Goal: Task Accomplishment & Management: Manage account settings

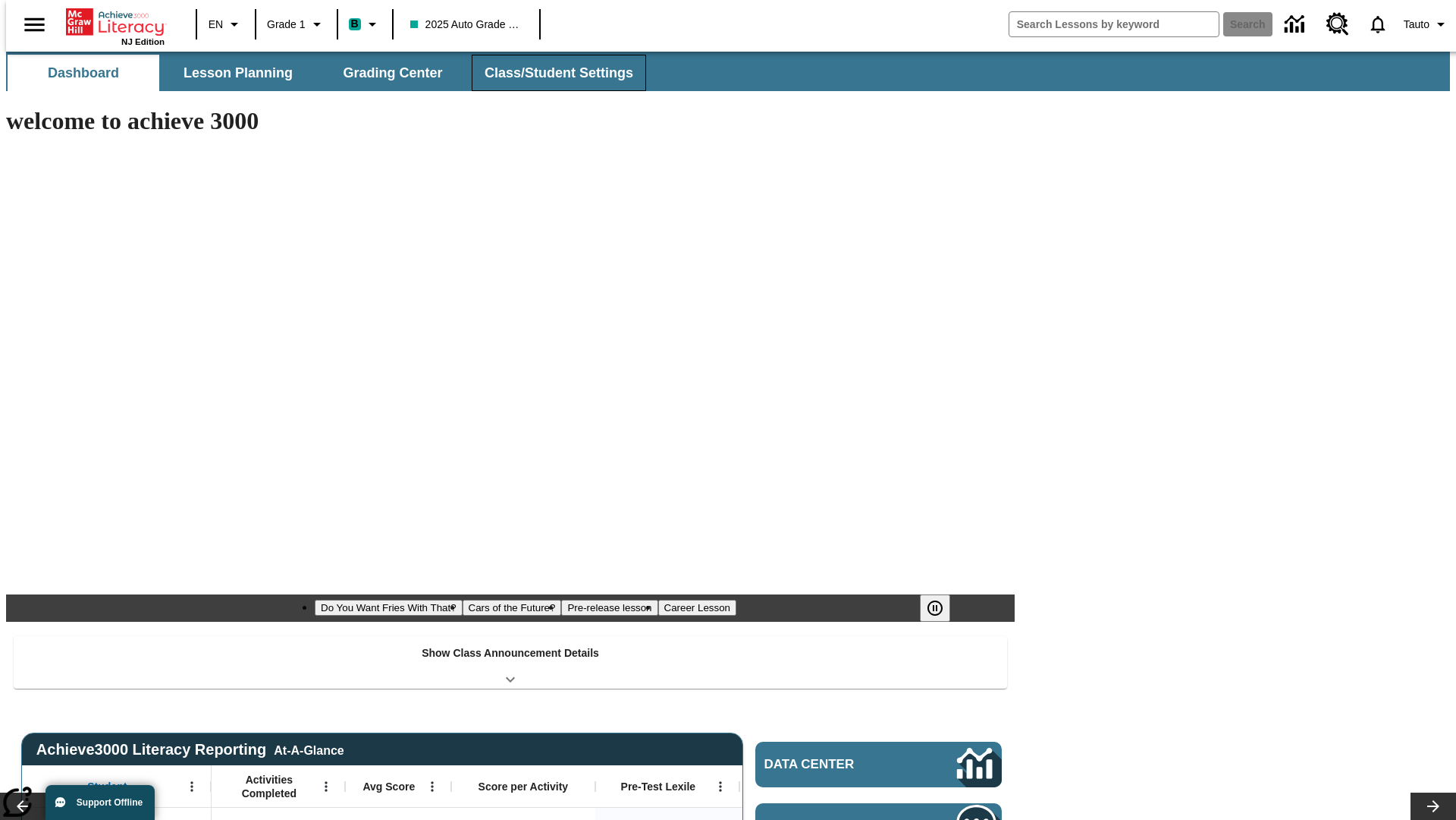
click at [551, 73] on button "Class/Student Settings" at bounding box center [559, 73] width 175 height 37
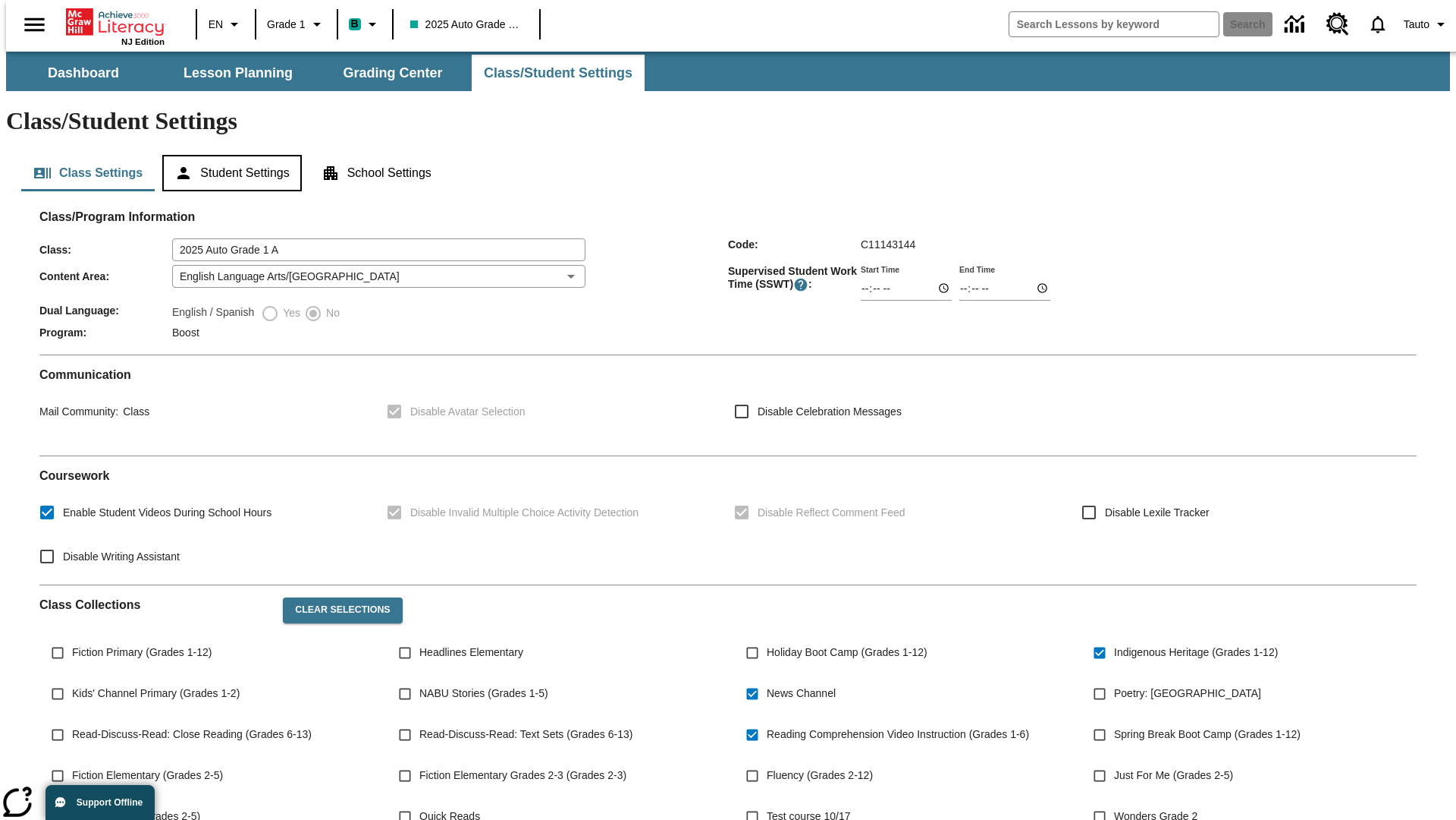
click at [228, 155] on button "Student Settings" at bounding box center [232, 173] width 139 height 37
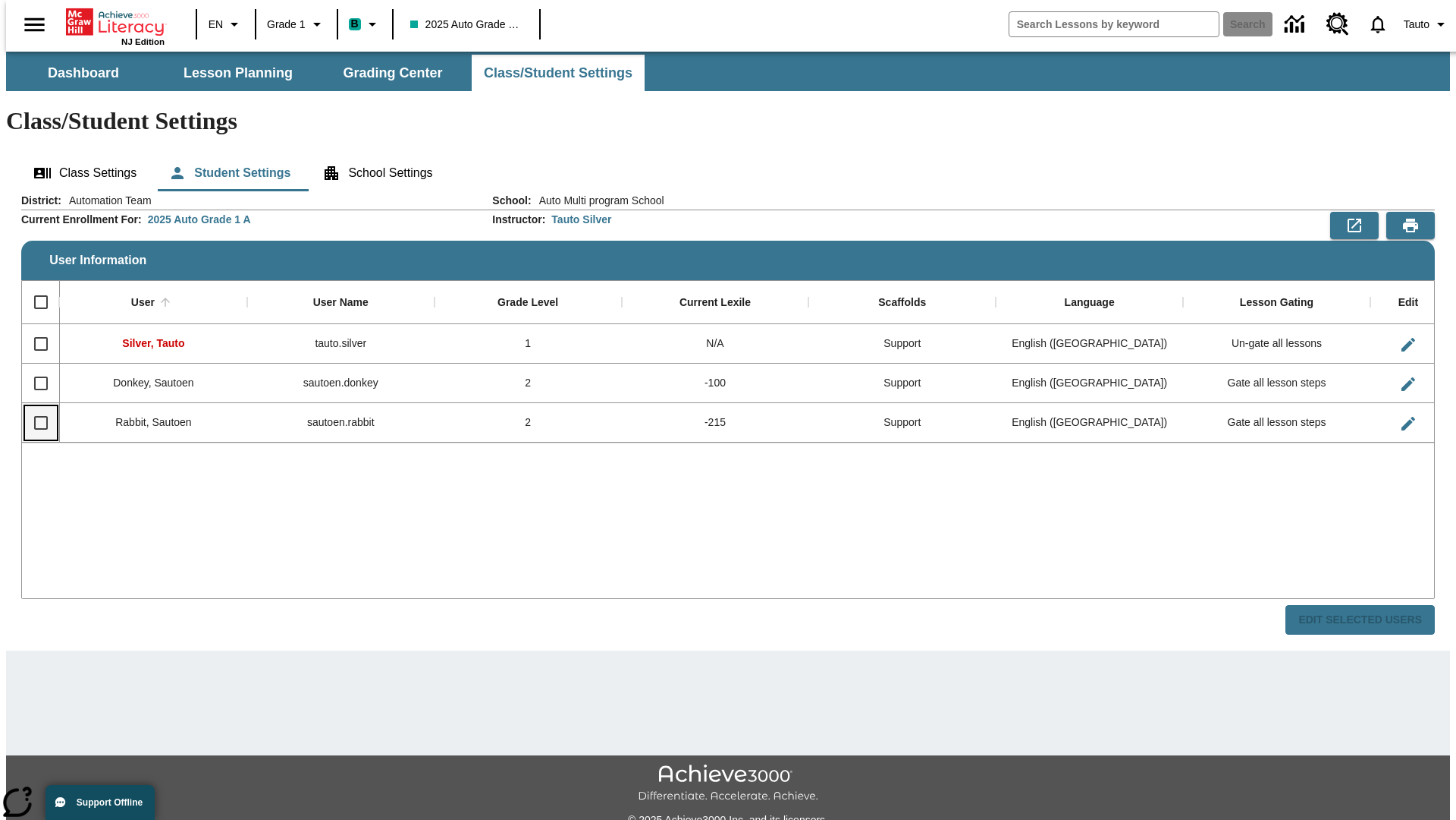
click at [34, 407] on input "Select row" at bounding box center [40, 422] width 32 height 32
checkbox input "true"
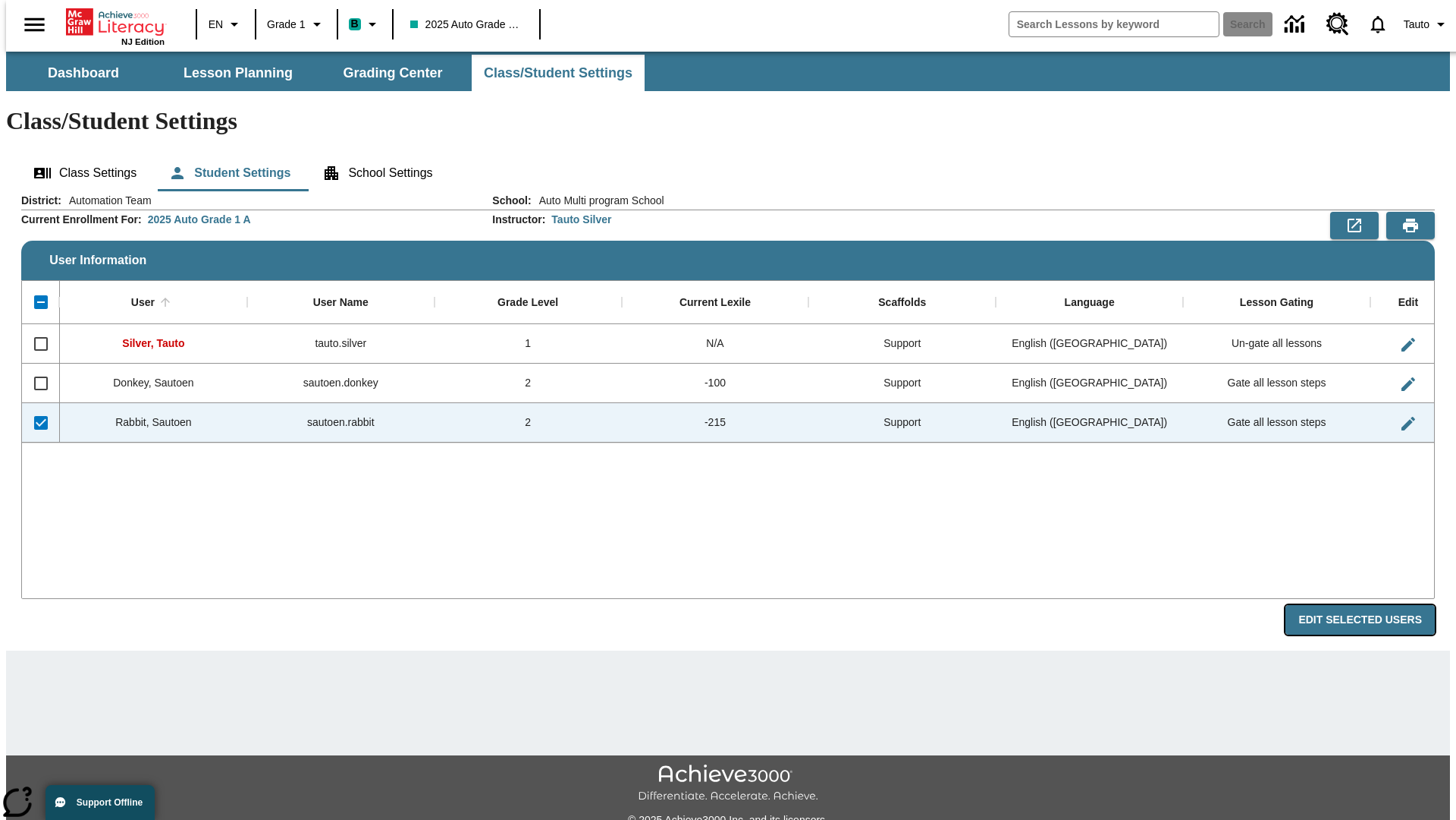
click at [1372, 605] on button "Edit Selected Users" at bounding box center [1360, 620] width 150 height 30
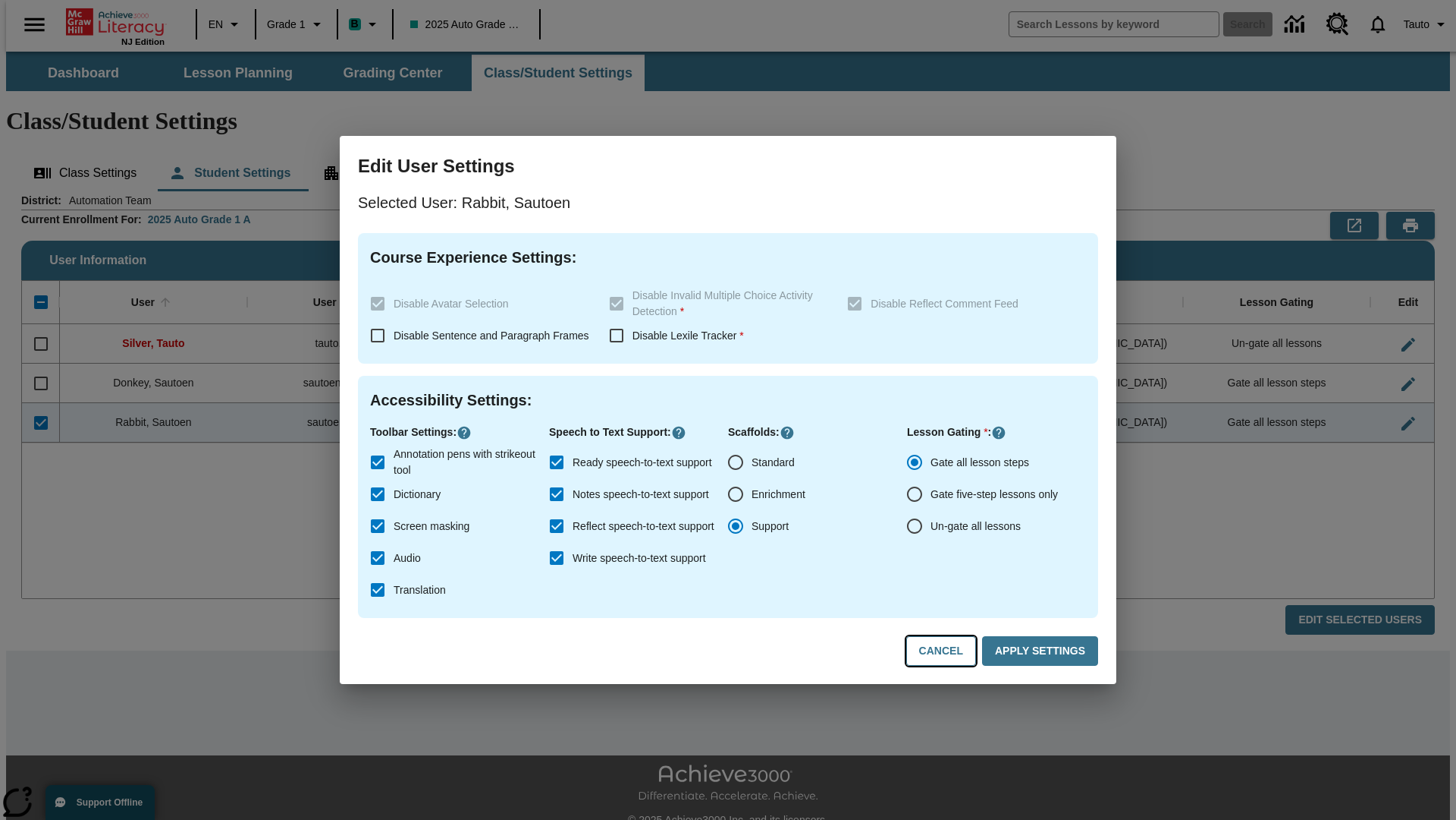
click at [948, 651] on button "Cancel" at bounding box center [942, 651] width 70 height 30
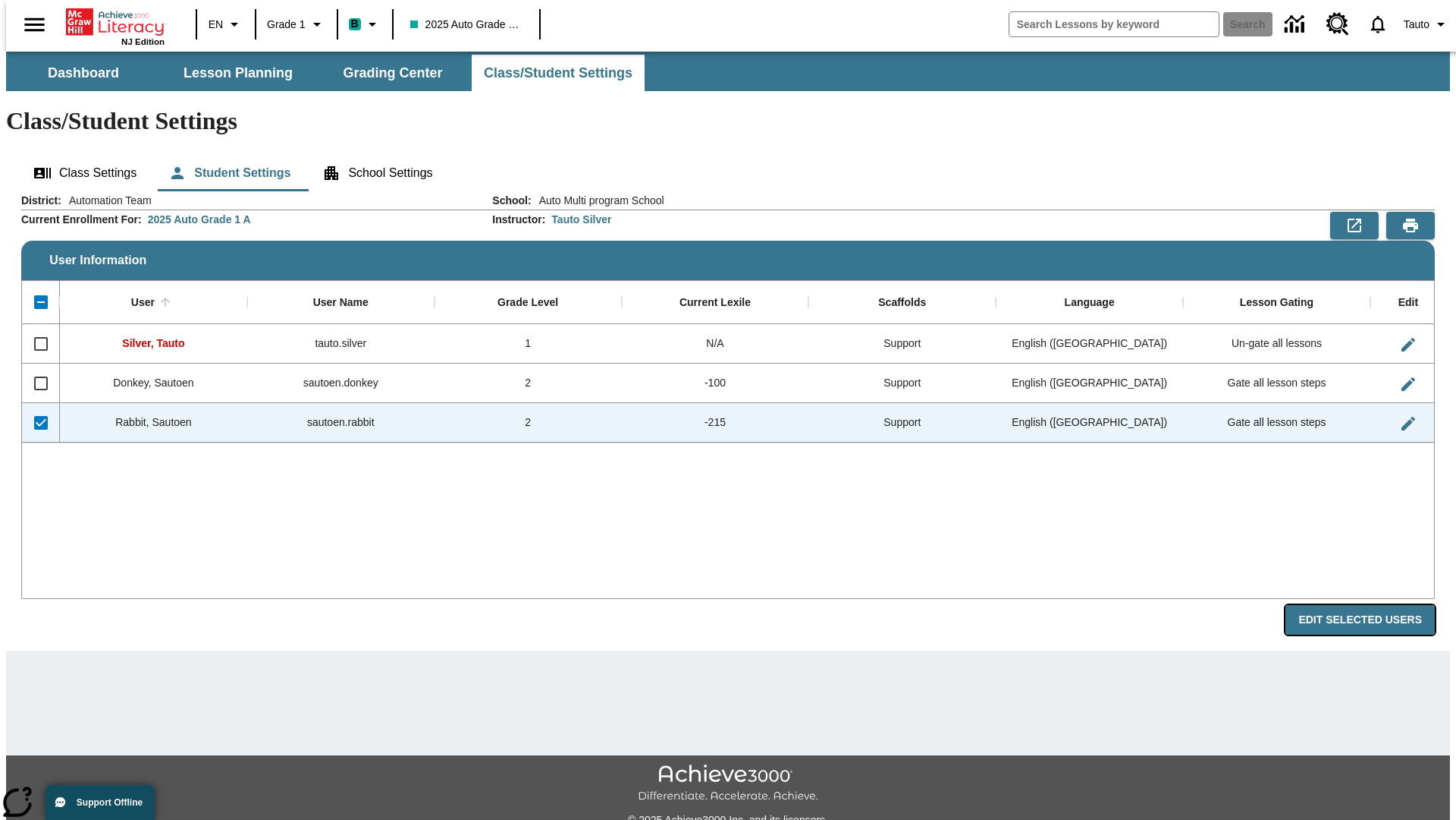
click at [1372, 605] on button "Edit Selected Users" at bounding box center [1360, 620] width 150 height 30
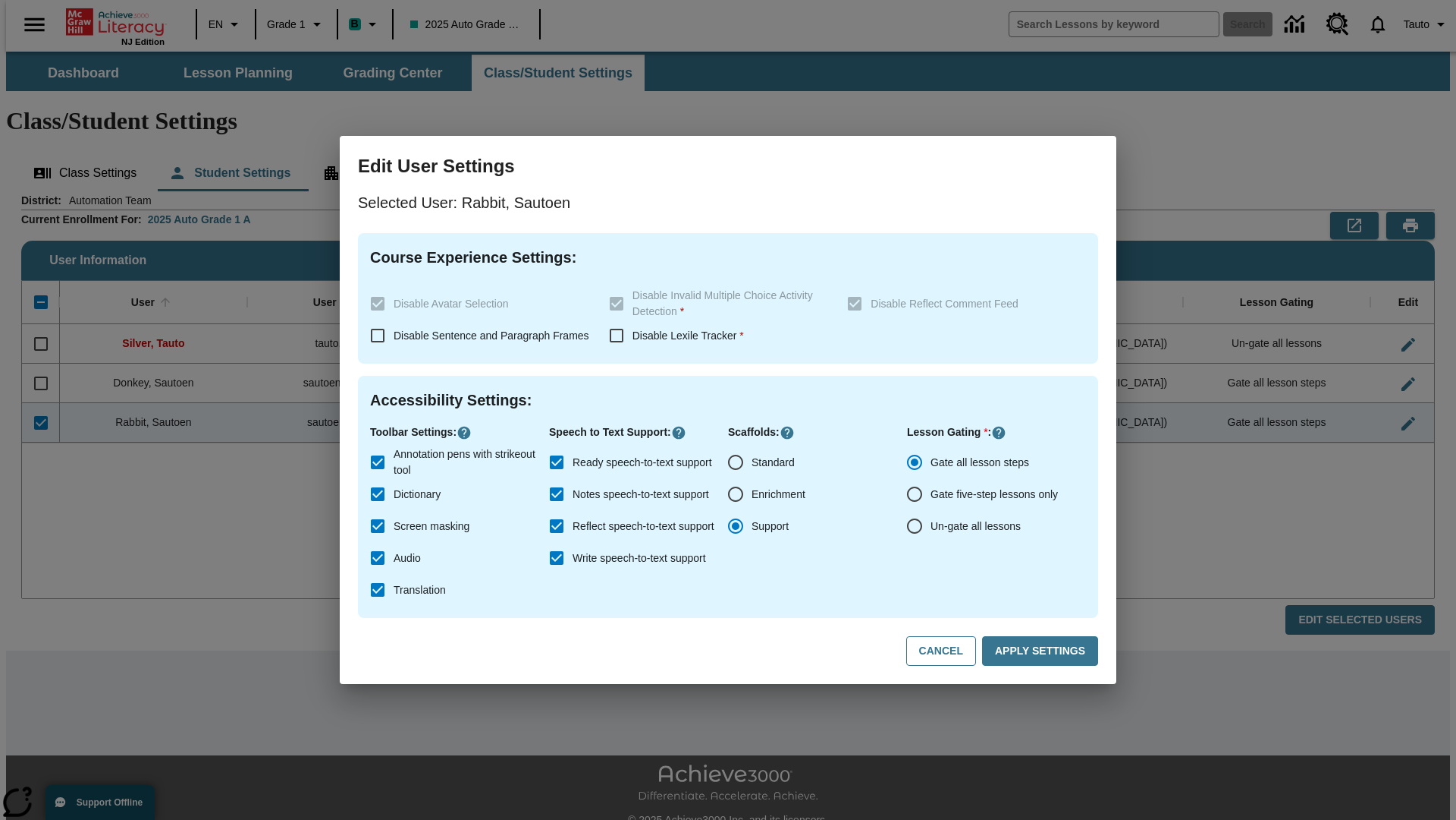
click at [557, 462] on input "Ready speech-to-text support" at bounding box center [556, 461] width 32 height 32
checkbox input "false"
click at [1043, 651] on button "Apply Settings" at bounding box center [1040, 651] width 116 height 30
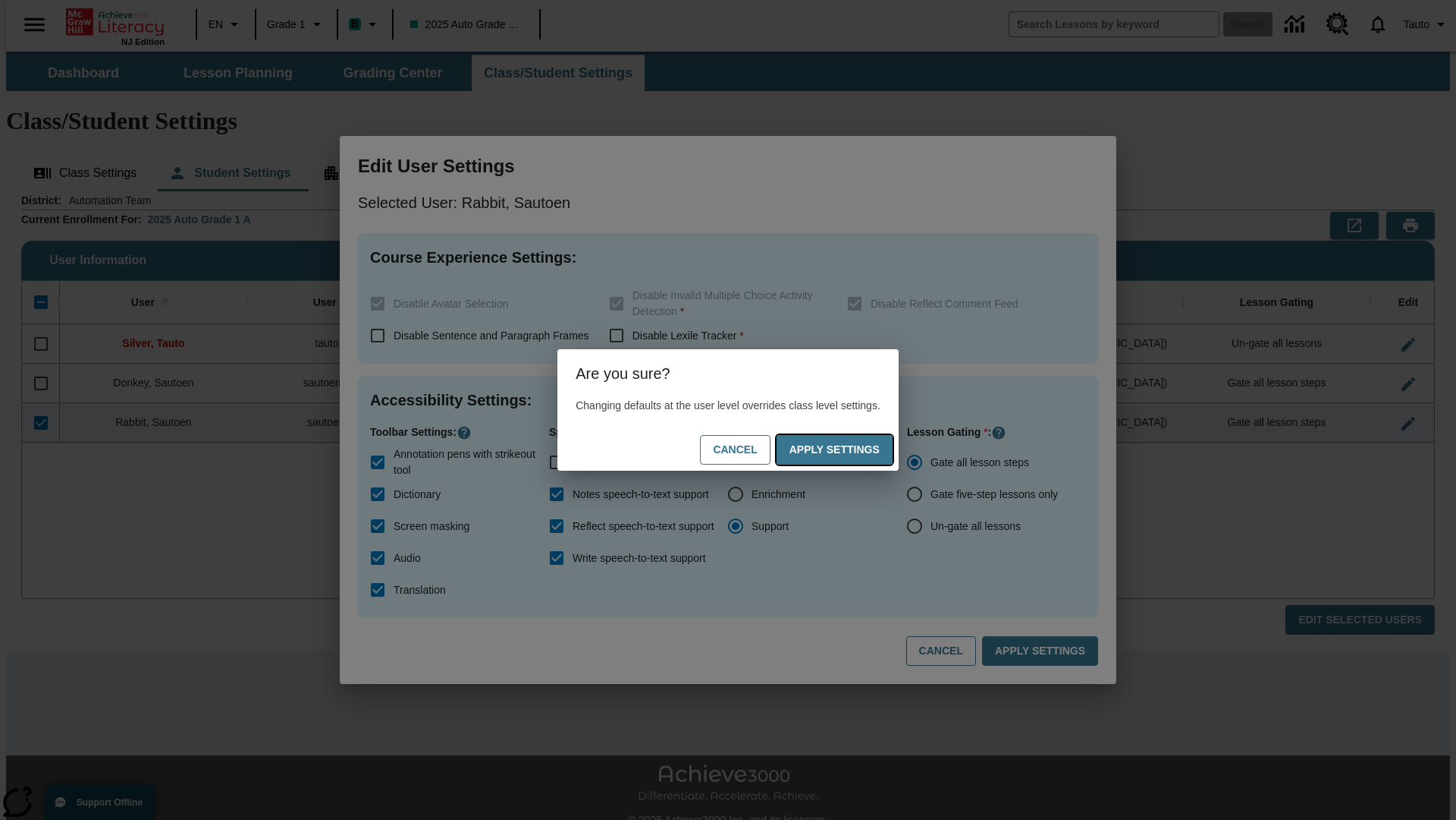
click at [849, 449] on button "Apply Settings" at bounding box center [835, 449] width 116 height 30
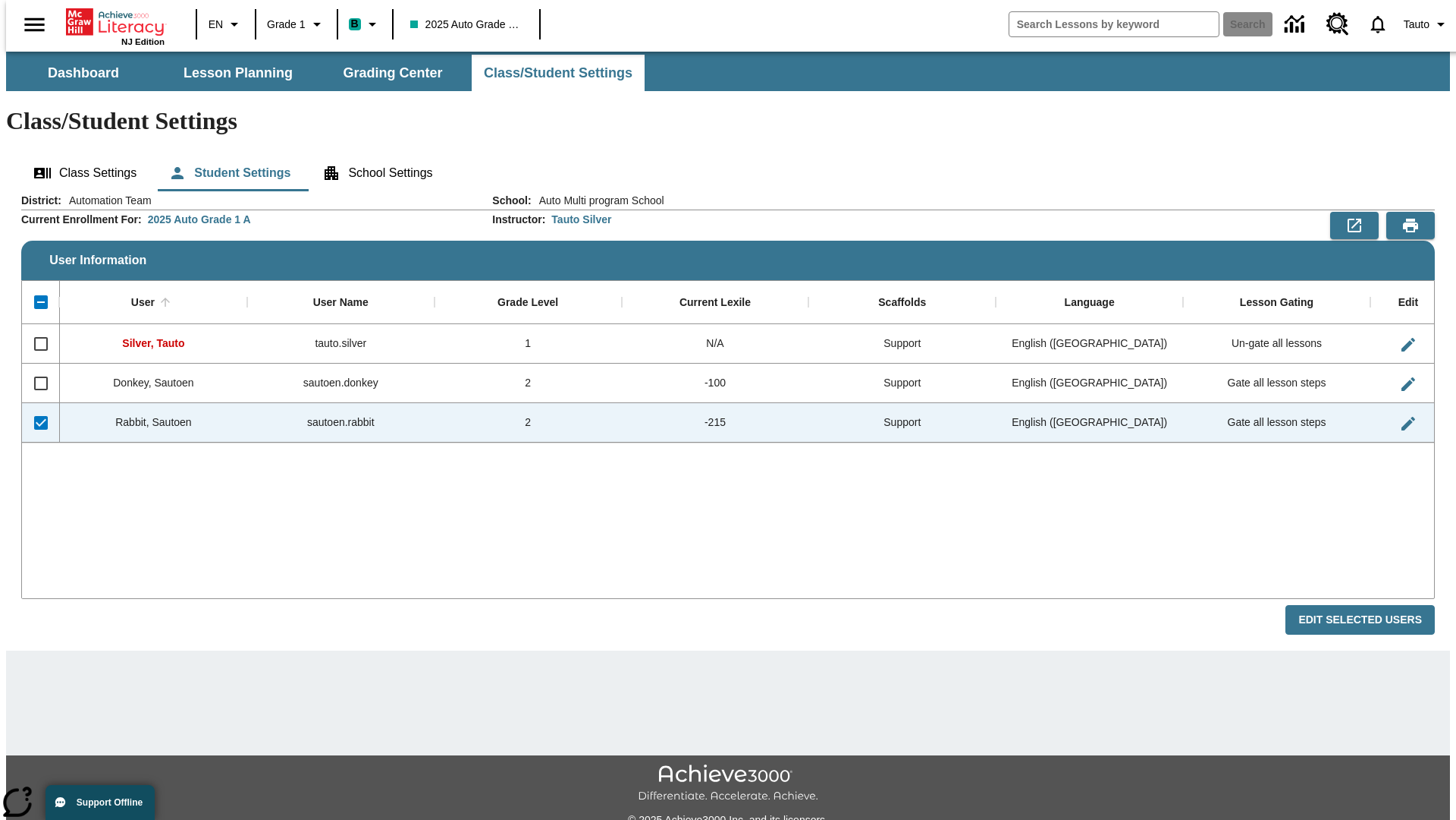
checkbox input "false"
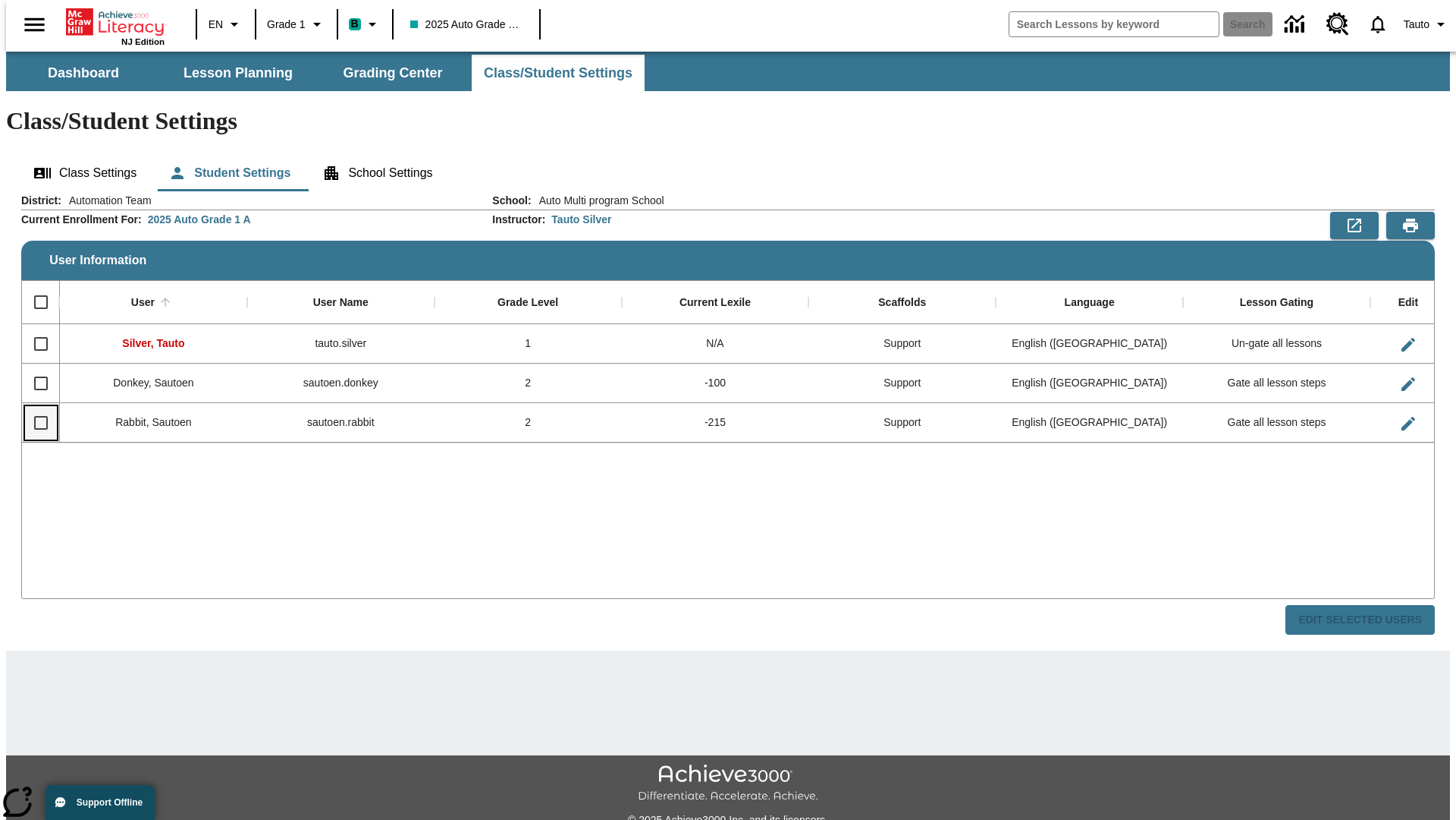
click at [34, 407] on input "Select row" at bounding box center [40, 422] width 32 height 32
checkbox input "true"
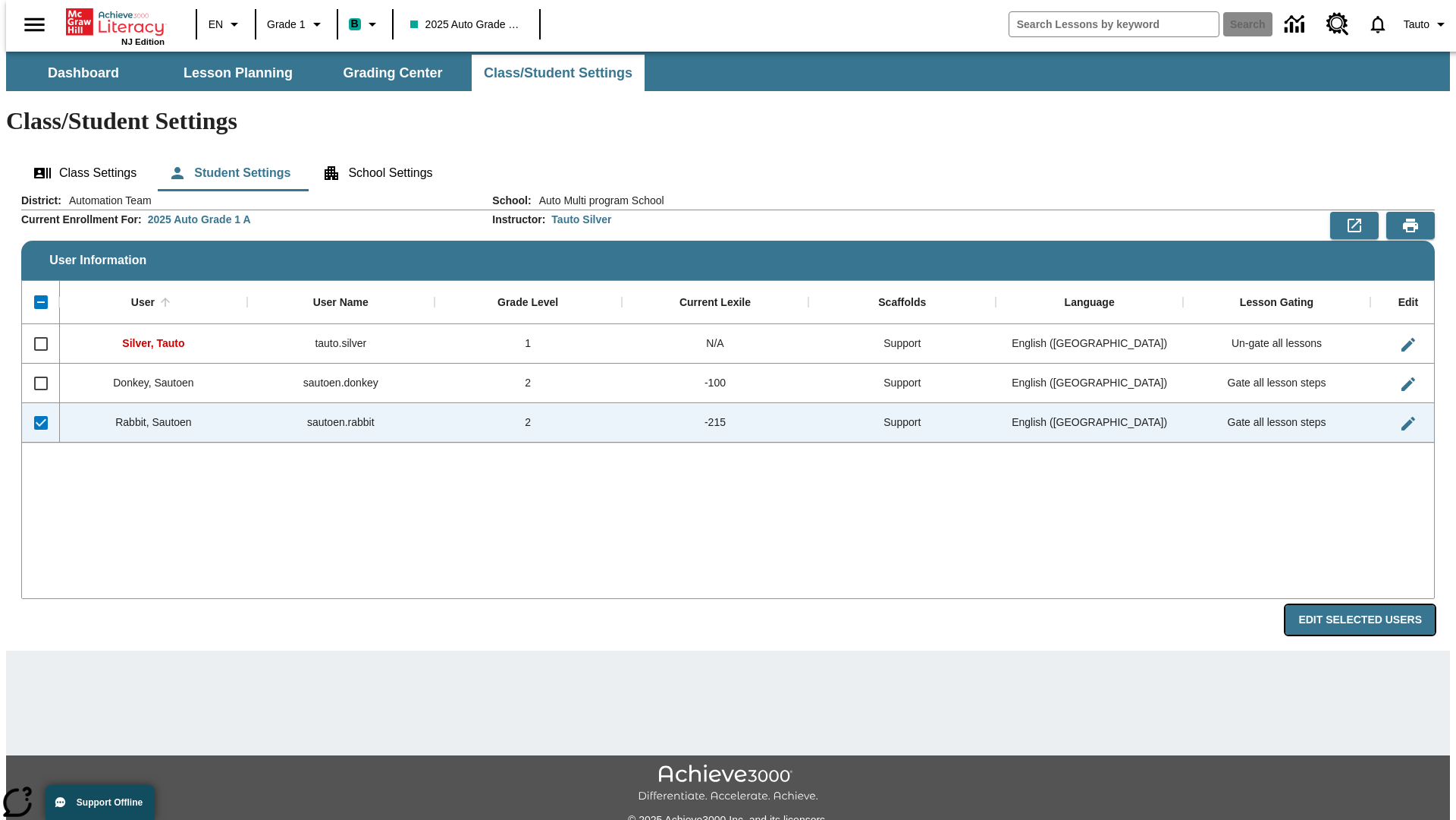
click at [1372, 605] on button "Edit Selected Users" at bounding box center [1360, 620] width 150 height 30
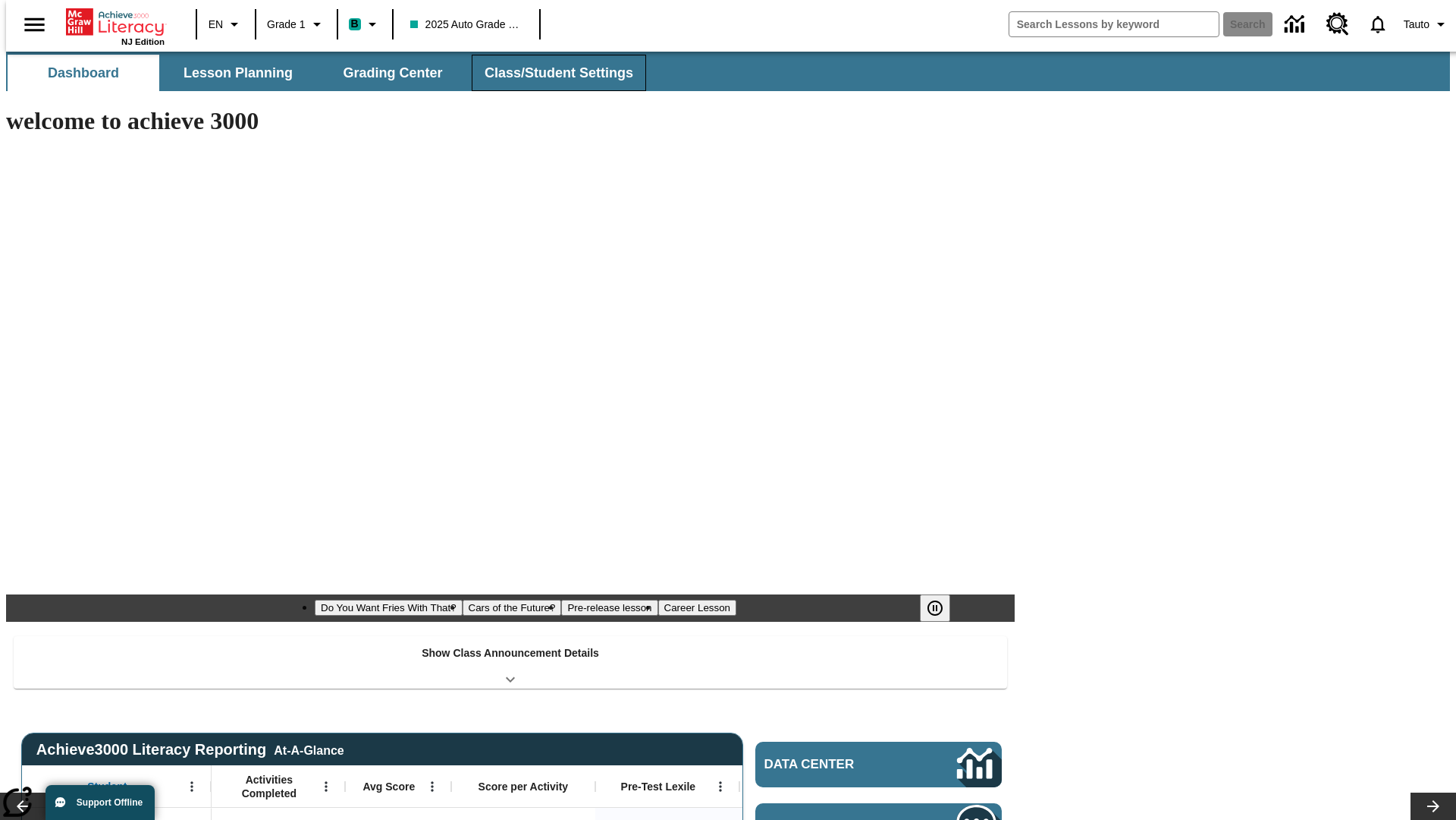
click at [551, 73] on button "Class/Student Settings" at bounding box center [559, 73] width 175 height 37
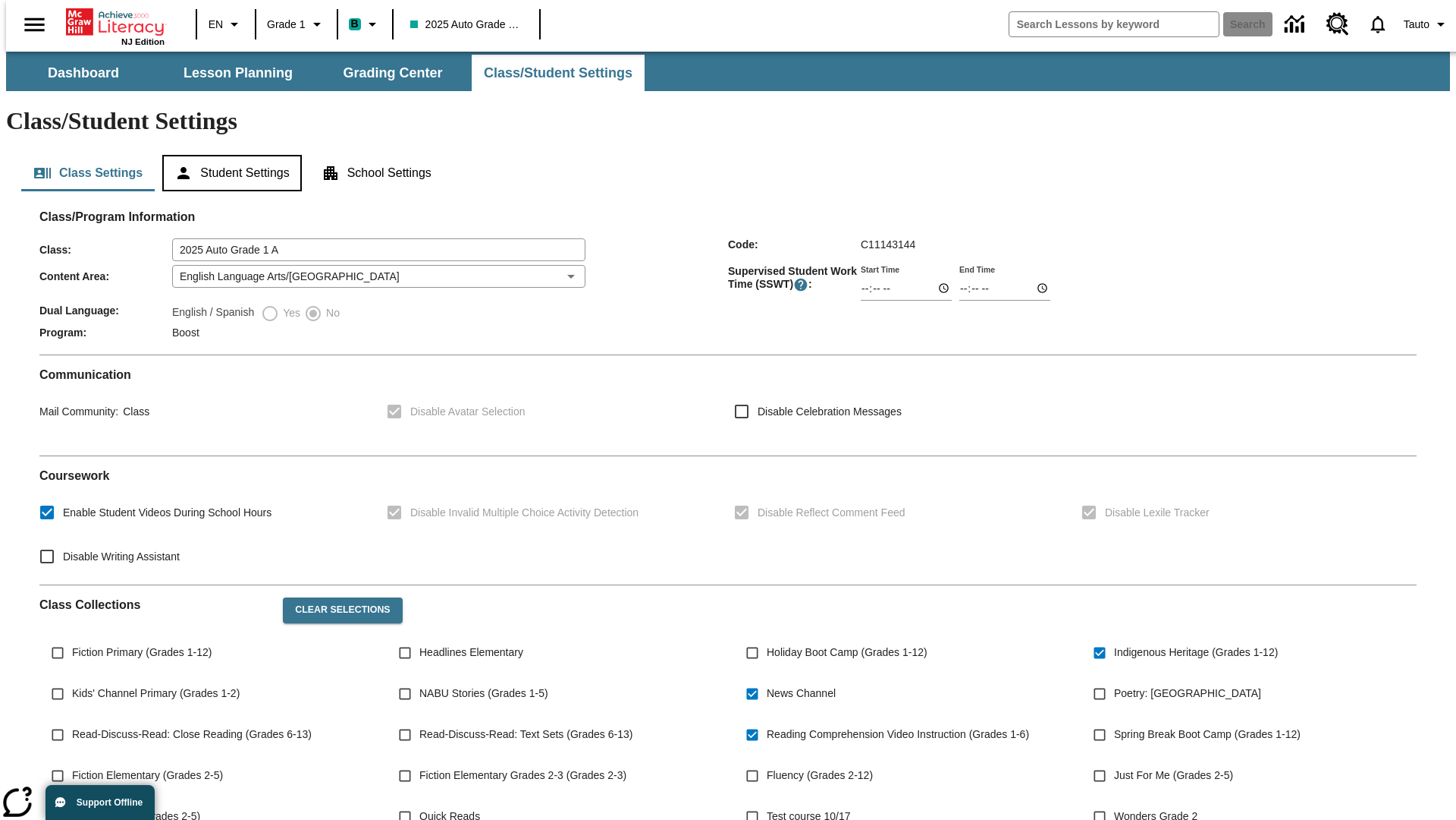
click at [228, 155] on button "Student Settings" at bounding box center [232, 173] width 139 height 37
